Goal: Task Accomplishment & Management: Complete application form

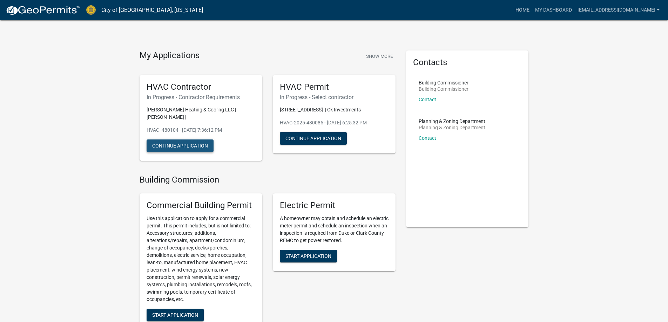
click at [202, 140] on button "Continue Application" at bounding box center [180, 146] width 67 height 13
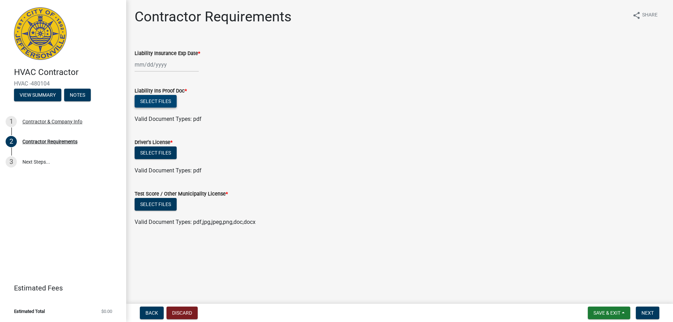
click at [160, 101] on button "Select files" at bounding box center [156, 101] width 42 height 13
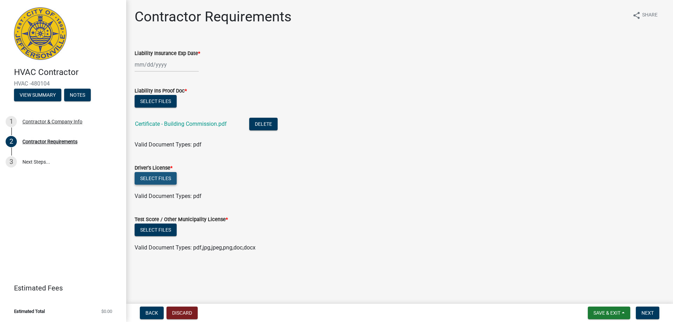
click at [156, 179] on button "Select files" at bounding box center [156, 178] width 42 height 13
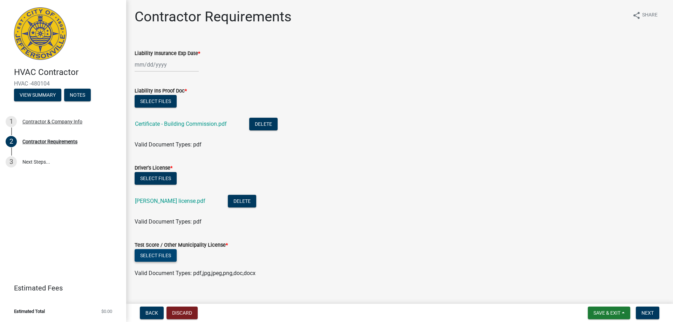
click at [154, 256] on button "Select files" at bounding box center [156, 255] width 42 height 13
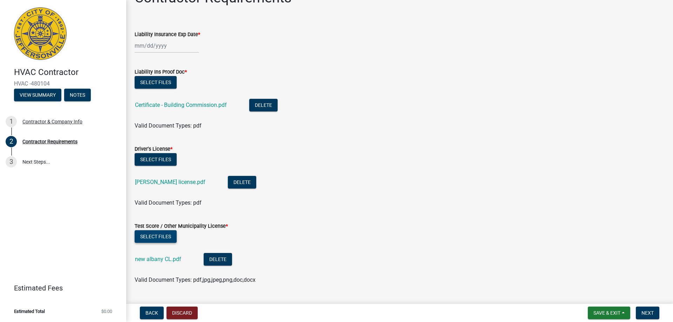
scroll to position [36, 0]
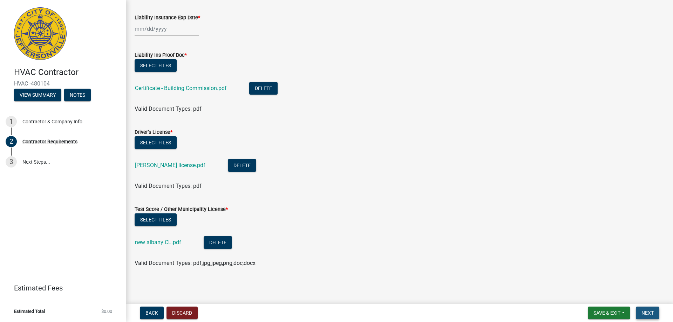
click at [650, 312] on span "Next" at bounding box center [648, 313] width 12 height 6
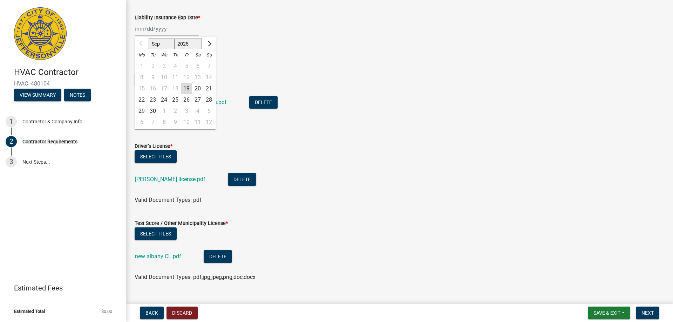
click at [157, 29] on div "Sep Oct Nov [DATE] 2026 2027 2028 2029 2030 2031 2032 2033 2034 2035 2036 2037 …" at bounding box center [167, 29] width 64 height 14
click at [142, 29] on input "Liability Insurance Exp Date *" at bounding box center [167, 29] width 64 height 14
type input "09102026"
click at [188, 44] on select "2025 2026 2027 2028 2029 2030 2031 2032 2033 2034 2035 2036 2037 2038 2039 2040…" at bounding box center [188, 44] width 28 height 11
select select "2026"
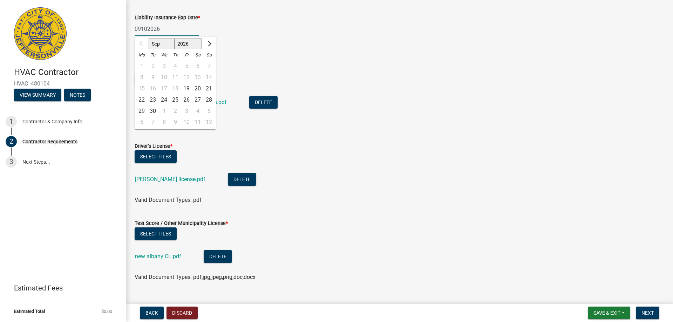
click at [174, 39] on select "2025 2026 2027 2028 2029 2030 2031 2032 2033 2034 2035 2036 2037 2038 2039 2040…" at bounding box center [188, 44] width 28 height 11
click at [175, 76] on div "10" at bounding box center [175, 77] width 11 height 11
type input "[DATE]"
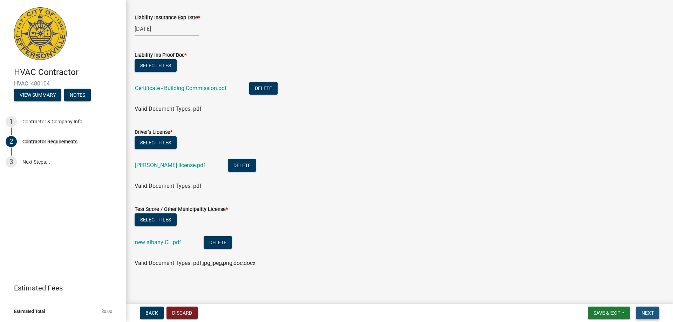
click at [650, 311] on span "Next" at bounding box center [648, 313] width 12 height 6
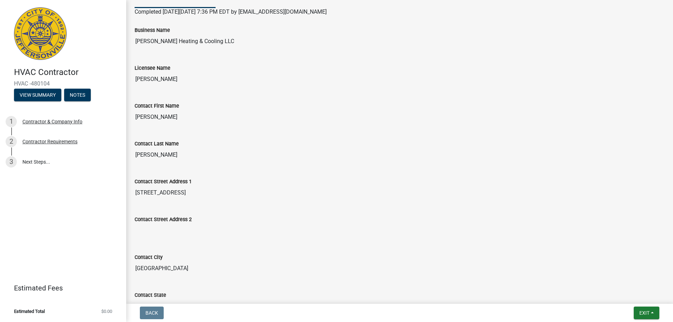
scroll to position [0, 0]
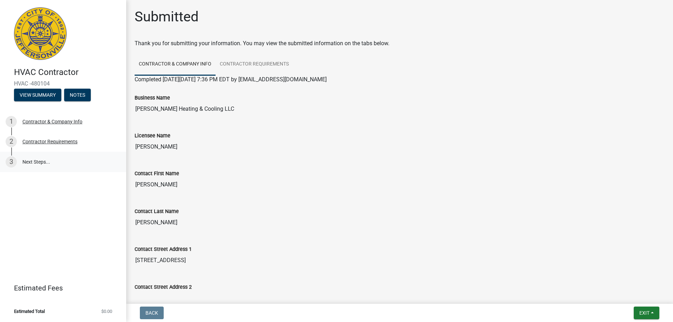
click at [24, 163] on link "3 Next Steps..." at bounding box center [63, 162] width 126 height 20
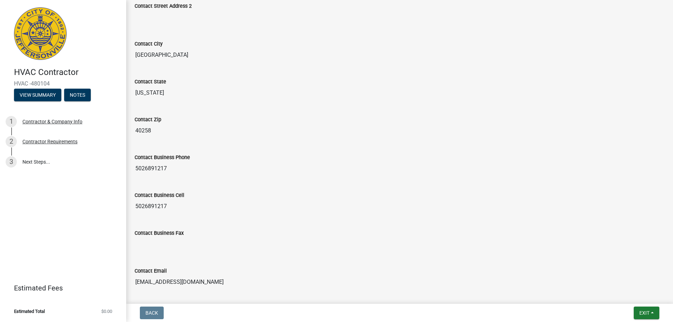
scroll to position [311, 0]
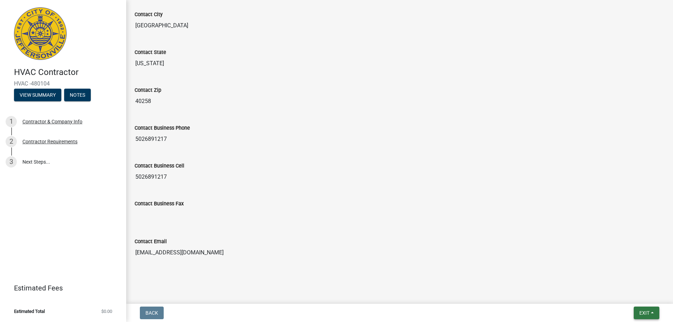
click at [644, 311] on span "Exit" at bounding box center [645, 313] width 10 height 6
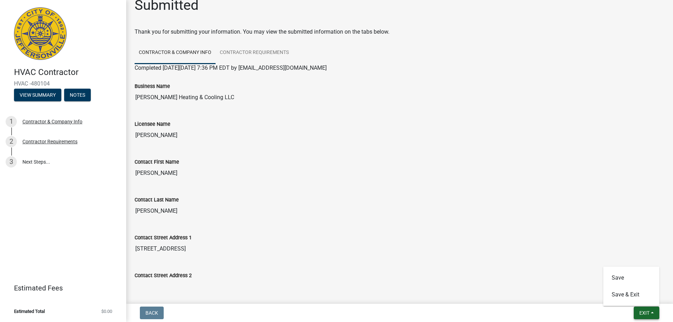
scroll to position [0, 0]
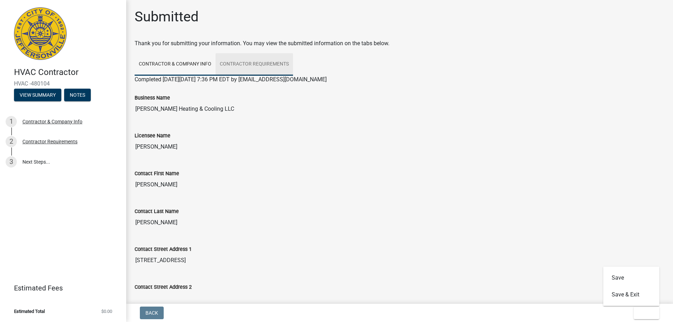
click at [269, 63] on link "Contractor Requirements" at bounding box center [255, 64] width 78 height 22
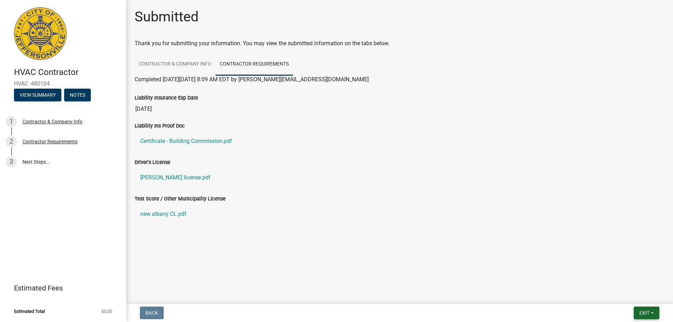
click at [646, 310] on button "Exit" at bounding box center [647, 313] width 26 height 13
click at [628, 296] on button "Save & Exit" at bounding box center [632, 295] width 56 height 17
